Goal: Task Accomplishment & Management: Manage account settings

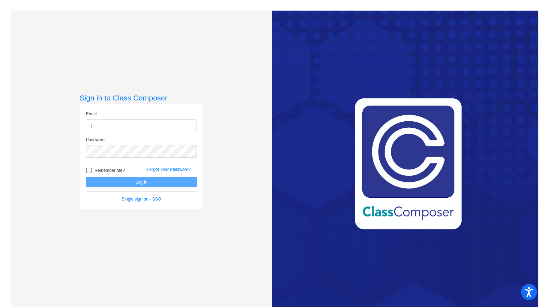
type input "[EMAIL_ADDRESS][DOMAIN_NAME]"
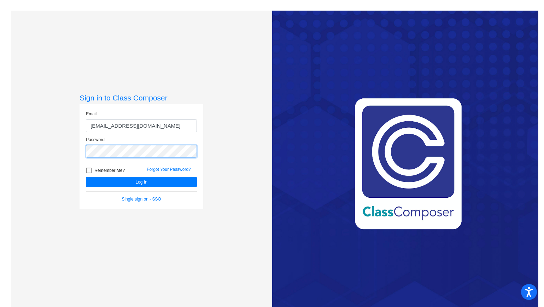
click at [86, 177] on button "Log In" at bounding box center [141, 182] width 111 height 10
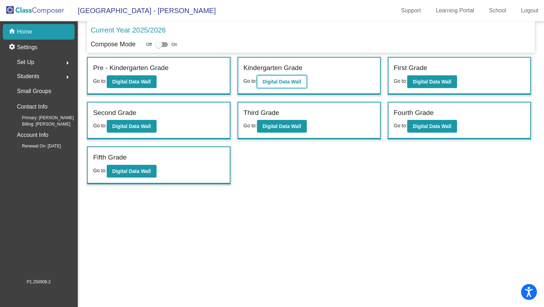
click at [299, 81] on b "Digital Data Wall" at bounding box center [282, 82] width 39 height 6
click at [426, 85] on button "Digital Data Wall" at bounding box center [432, 81] width 50 height 13
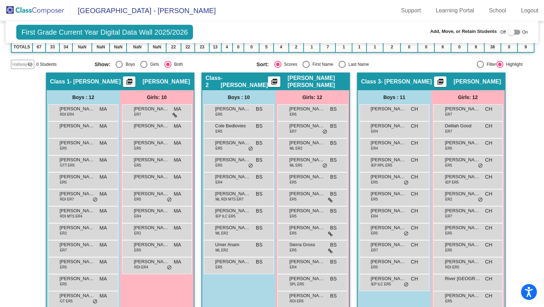
scroll to position [112, 0]
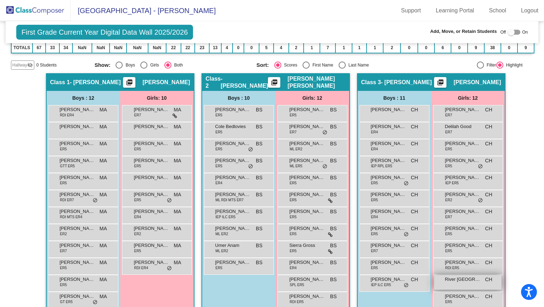
click at [465, 281] on span "River [GEOGRAPHIC_DATA]" at bounding box center [462, 279] width 35 height 7
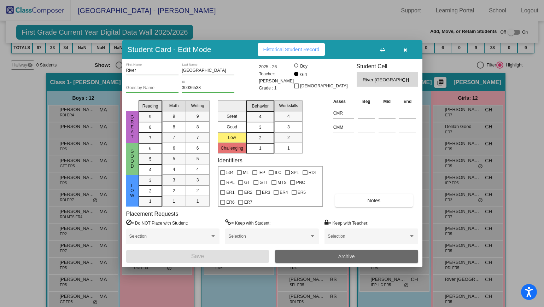
click at [329, 256] on button "Archive" at bounding box center [346, 256] width 143 height 13
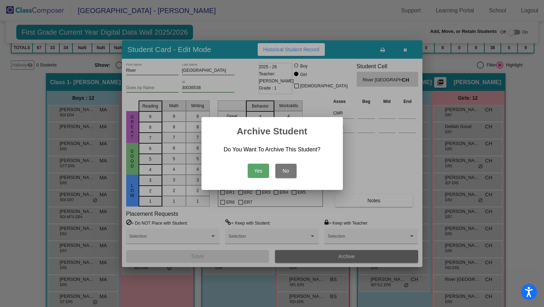
click at [266, 171] on button "Yes" at bounding box center [258, 171] width 21 height 14
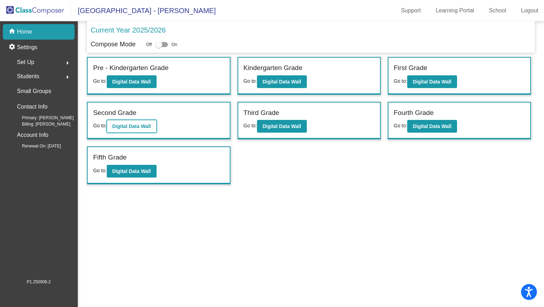
click at [141, 130] on button "Digital Data Wall" at bounding box center [132, 126] width 50 height 13
click at [273, 126] on b "Digital Data Wall" at bounding box center [282, 126] width 39 height 6
click at [420, 127] on b "Digital Data Wall" at bounding box center [432, 126] width 39 height 6
click at [127, 167] on button "Digital Data Wall" at bounding box center [132, 171] width 50 height 13
